Goal: Obtain resource: Obtain resource

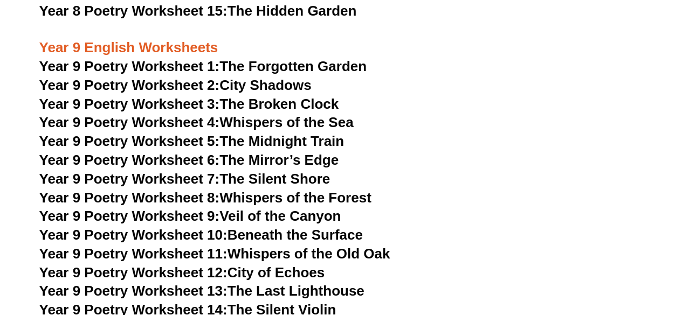
scroll to position [6829, 0]
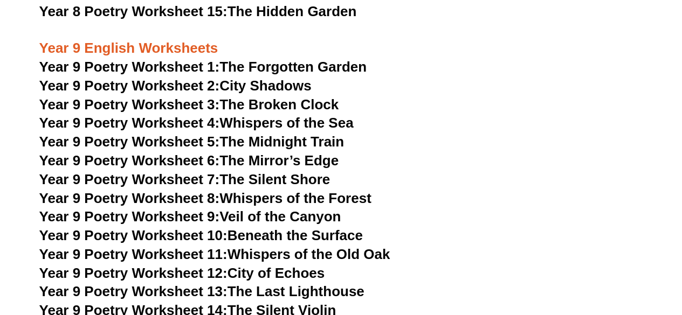
click at [273, 59] on link "Year 9 Poetry Worksheet 1: The Forgotten Garden" at bounding box center [202, 67] width 327 height 16
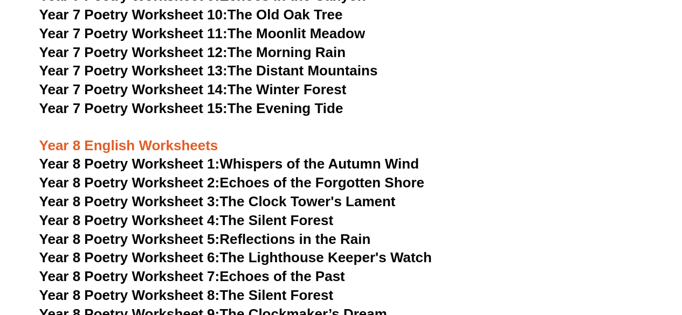
scroll to position [6413, 0]
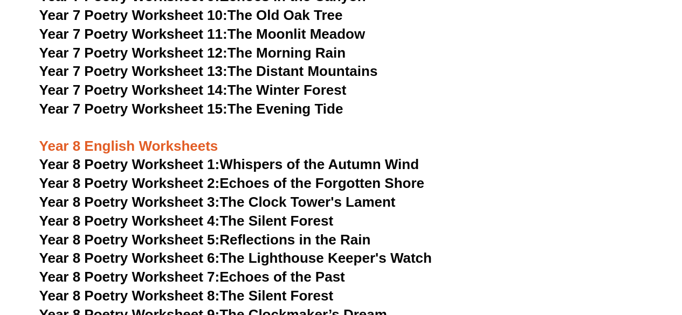
click at [279, 156] on link "Year 8 Poetry Worksheet 1: Whispers of the Autumn Wind" at bounding box center [228, 164] width 379 height 16
click at [270, 175] on link "Year 8 Poetry Worksheet 2: Echoes of the Forgotten Shore" at bounding box center [231, 183] width 385 height 16
click at [224, 194] on link "Year 8 Poetry Worksheet 3: The Clock Tower's Lament" at bounding box center [217, 202] width 356 height 16
click at [272, 213] on link "Year 8 Poetry Worksheet 4: The Silent Forest" at bounding box center [186, 221] width 294 height 16
click at [238, 232] on link "Year 8 Poetry Worksheet 5: Reflections in the Rain" at bounding box center [205, 240] width 332 height 16
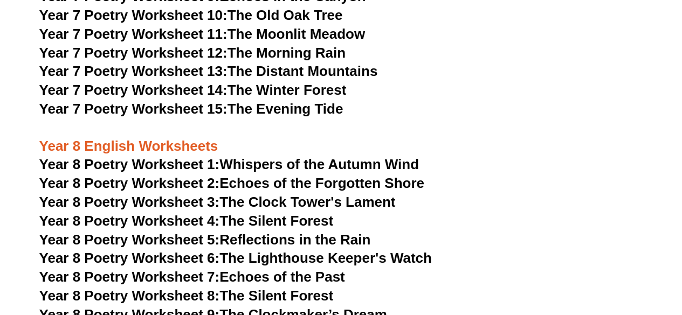
click at [260, 250] on link "Year 8 Poetry Worksheet 6: The Lighthouse Keeper's Watch" at bounding box center [235, 258] width 392 height 16
click at [304, 269] on link "Year 8 Poetry Worksheet 7: Echoes of the Past" at bounding box center [192, 277] width 306 height 16
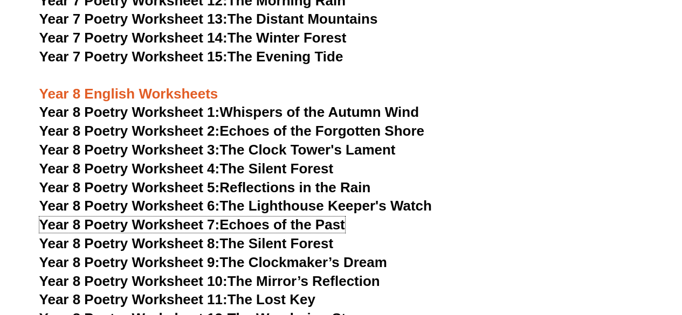
scroll to position [6467, 0]
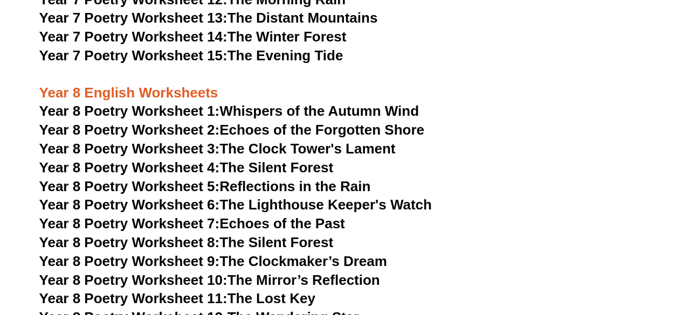
click at [218, 234] on span "Year 8 Poetry Worksheet 8:" at bounding box center [129, 242] width 181 height 16
click at [300, 253] on link "Year 8 Poetry Worksheet 9: The Clockmaker’s Dream" at bounding box center [213, 261] width 348 height 16
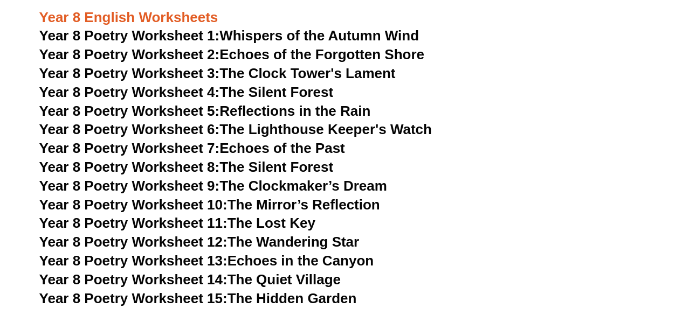
click at [290, 197] on link "Year 8 Poetry Worksheet 10: The Mirror’s Reflection" at bounding box center [209, 205] width 341 height 16
